Goal: Task Accomplishment & Management: Manage account settings

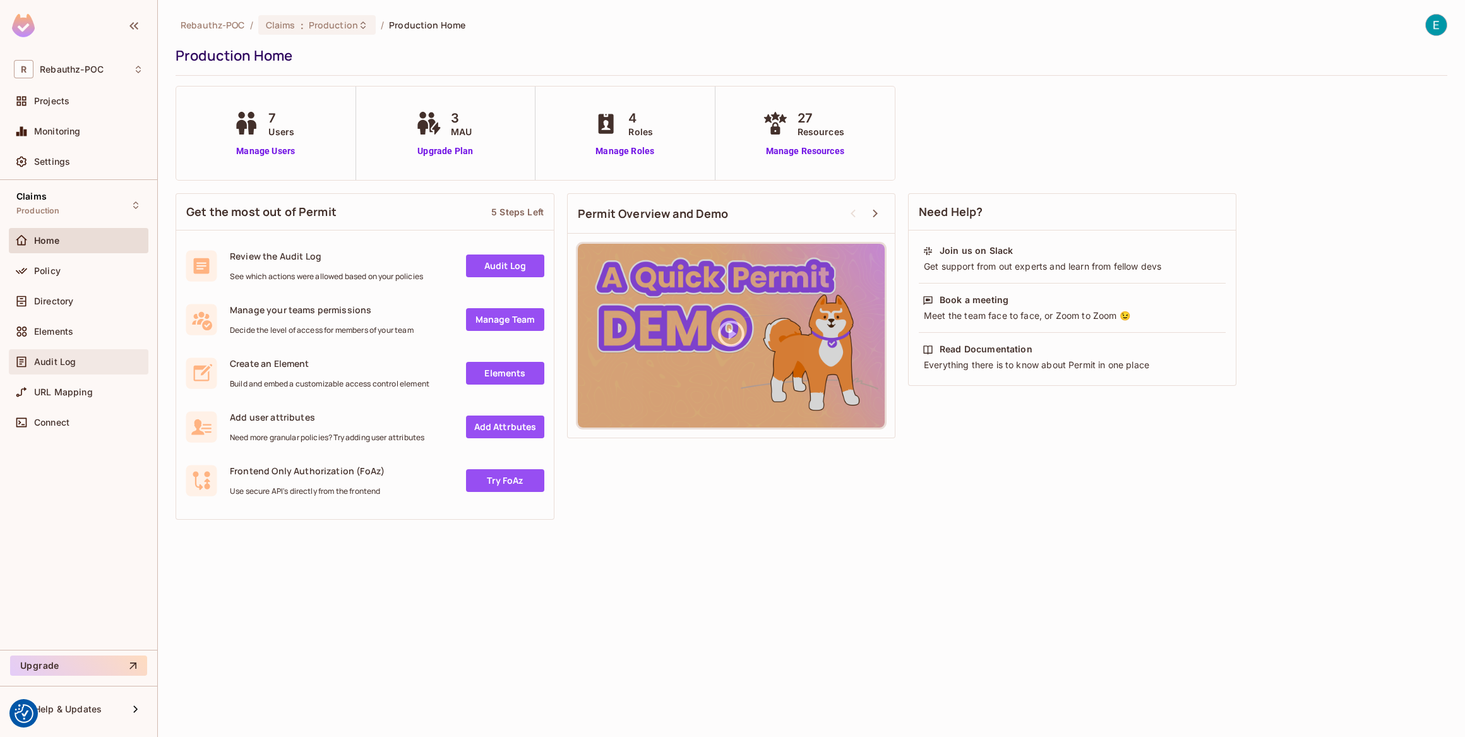
click at [66, 365] on span "Audit Log" at bounding box center [55, 362] width 42 height 10
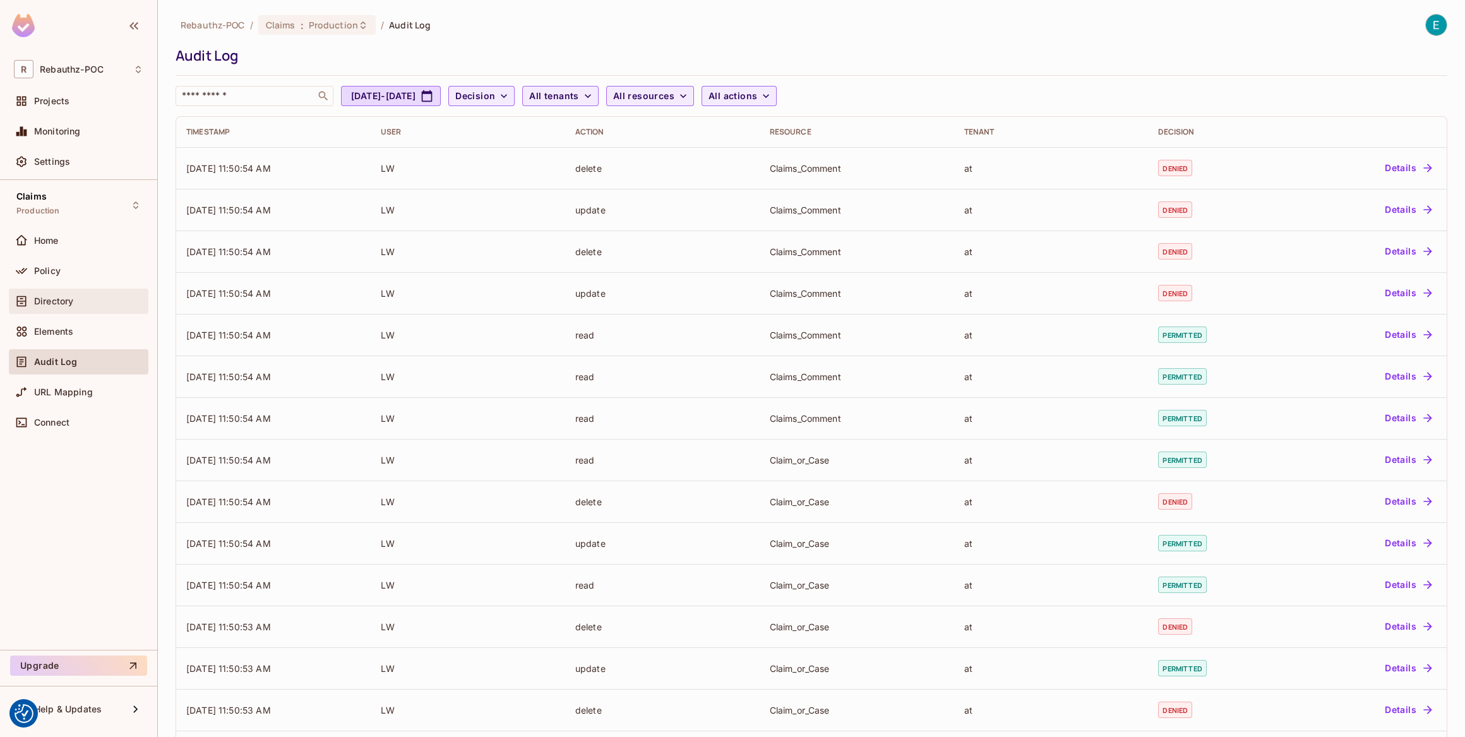
click at [62, 300] on span "Directory" at bounding box center [53, 301] width 39 height 10
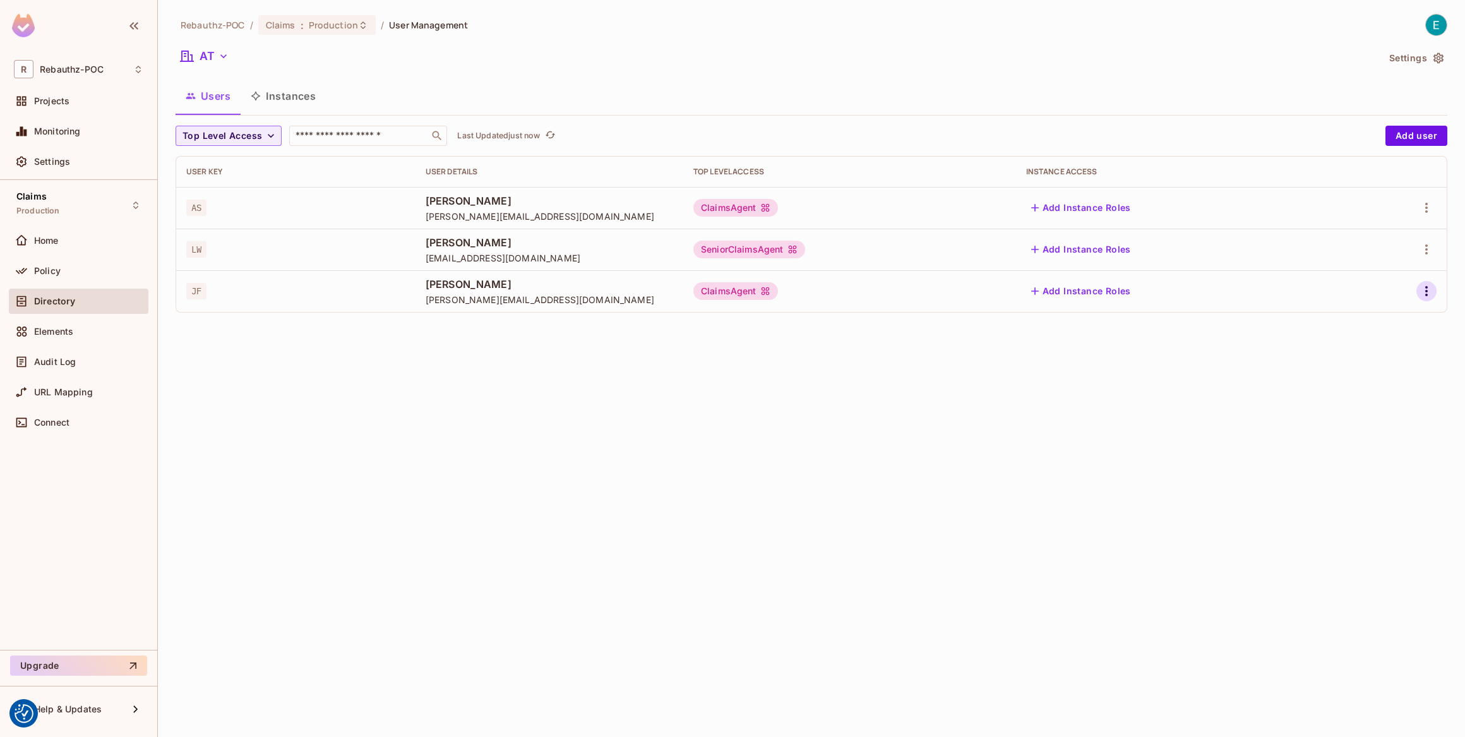
click at [1426, 290] on icon "button" at bounding box center [1426, 291] width 15 height 15
click at [1368, 323] on span "Edit" at bounding box center [1360, 319] width 25 height 20
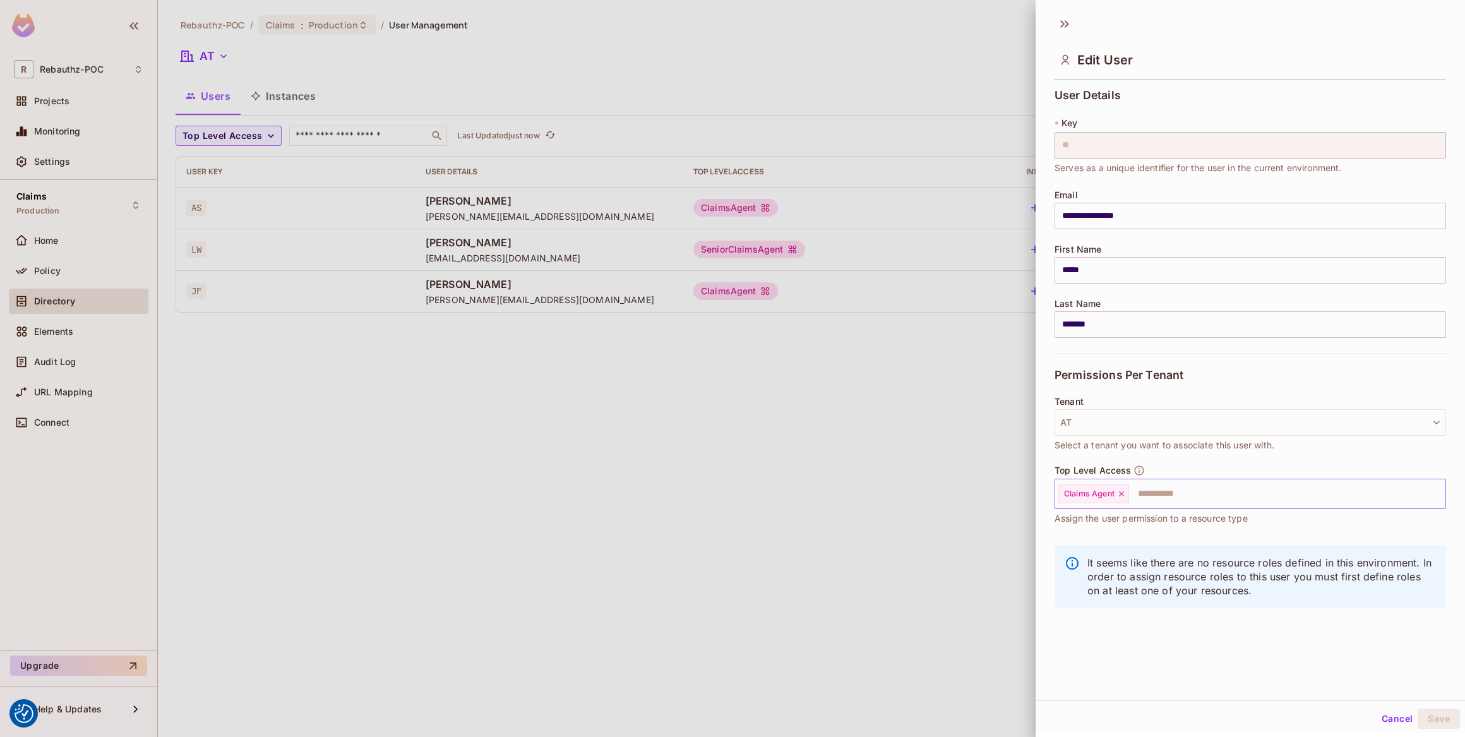
click at [1120, 495] on icon at bounding box center [1121, 493] width 5 height 5
click at [1426, 714] on button "Save" at bounding box center [1439, 719] width 42 height 20
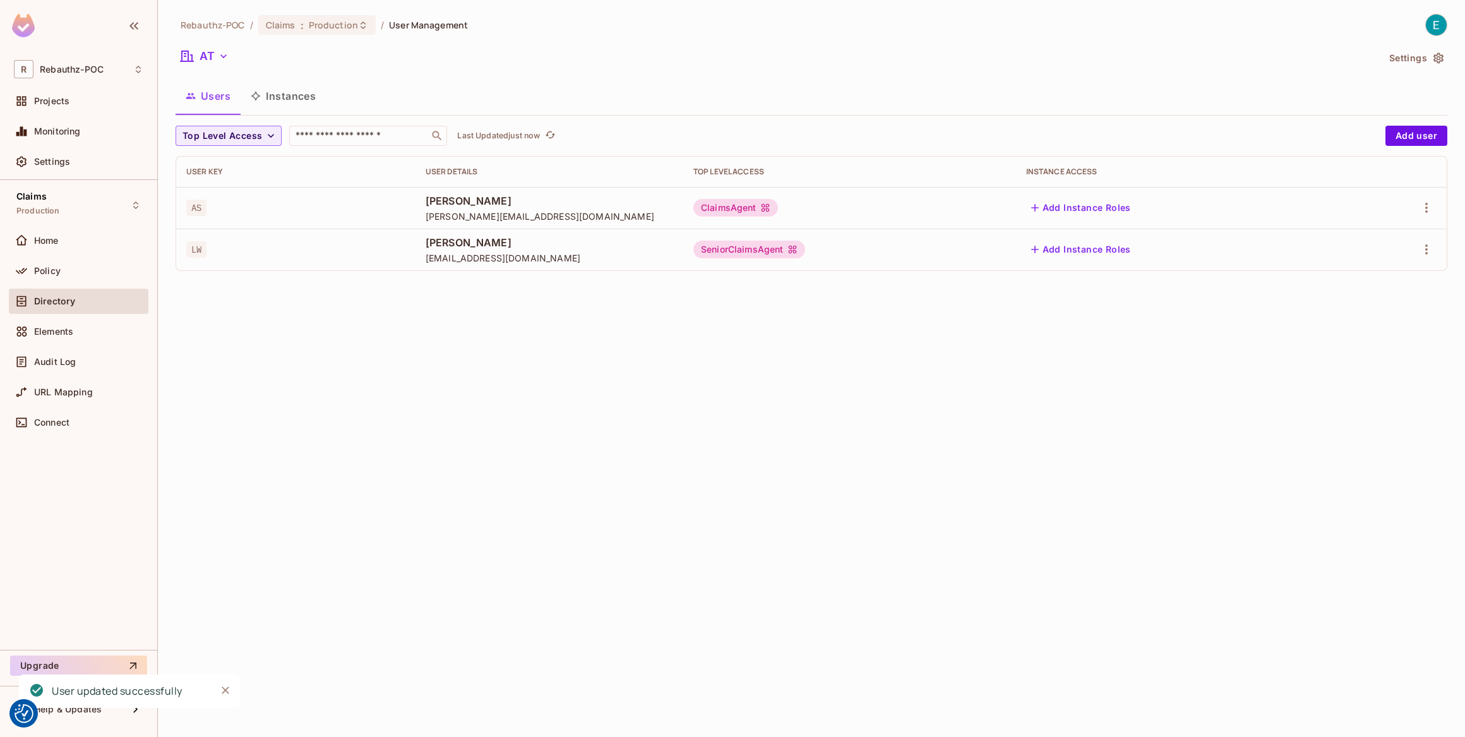
click at [672, 522] on div "Rebauthz-POC / Claims : Production / User Management AT Settings Users Instance…" at bounding box center [811, 368] width 1307 height 737
